Goal: Navigation & Orientation: Find specific page/section

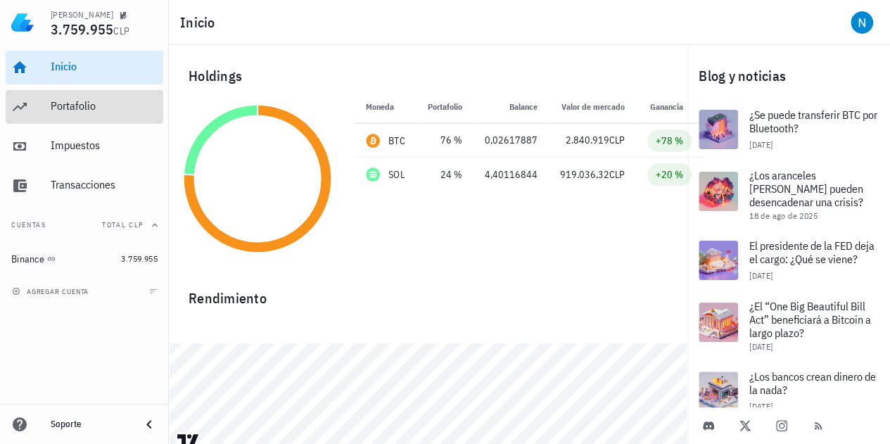
click at [104, 105] on div "Portafolio" at bounding box center [104, 105] width 107 height 13
